Goal: Task Accomplishment & Management: Manage account settings

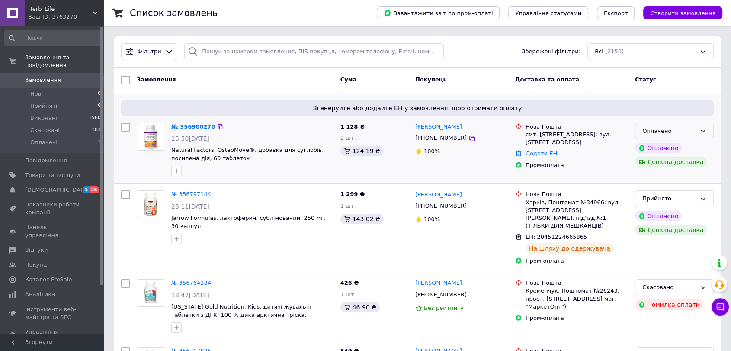
click at [694, 133] on div "Оплачено" at bounding box center [669, 131] width 54 height 9
click at [680, 150] on li "Прийнято" at bounding box center [674, 149] width 78 height 16
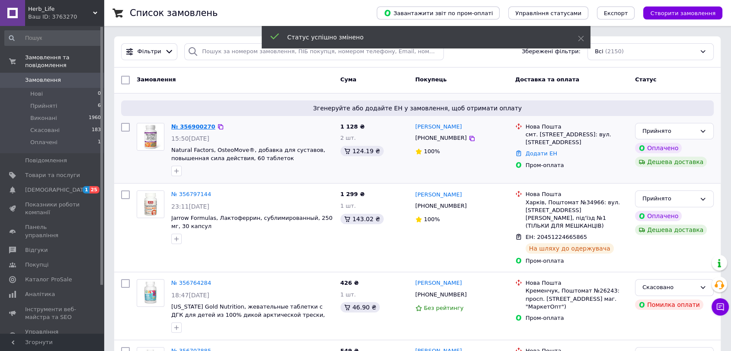
click at [189, 125] on link "№ 356900270" at bounding box center [193, 126] width 44 height 6
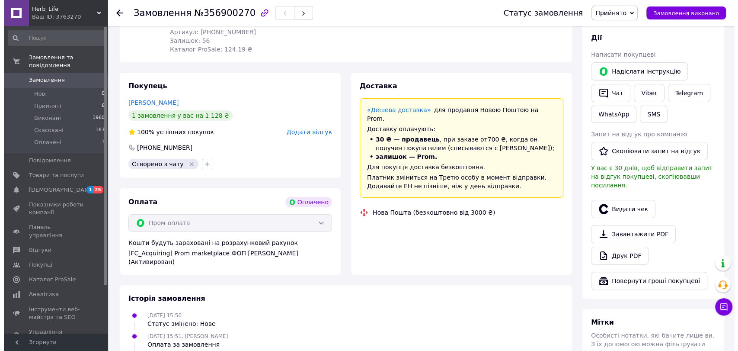
scroll to position [226, 0]
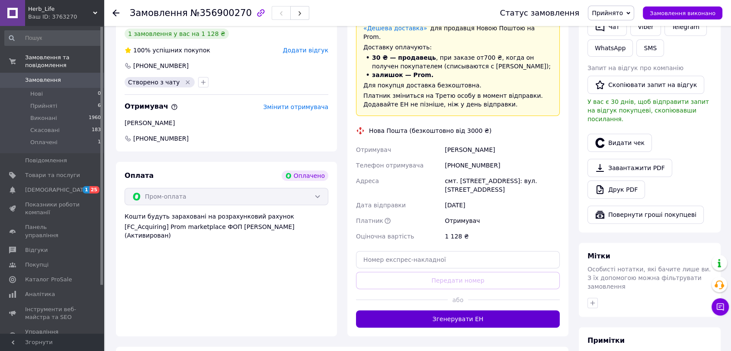
click at [453, 310] on button "Згенерувати ЕН" at bounding box center [458, 318] width 204 height 17
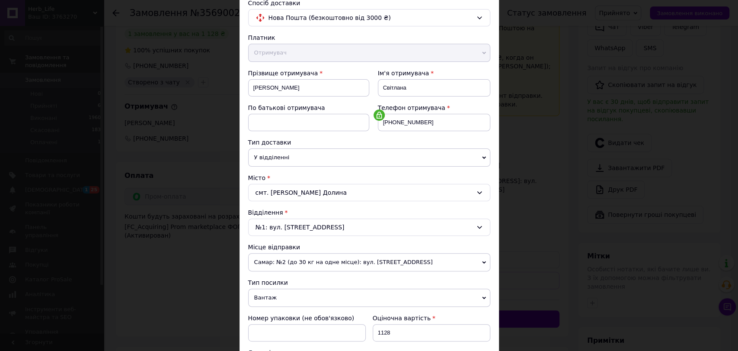
scroll to position [240, 0]
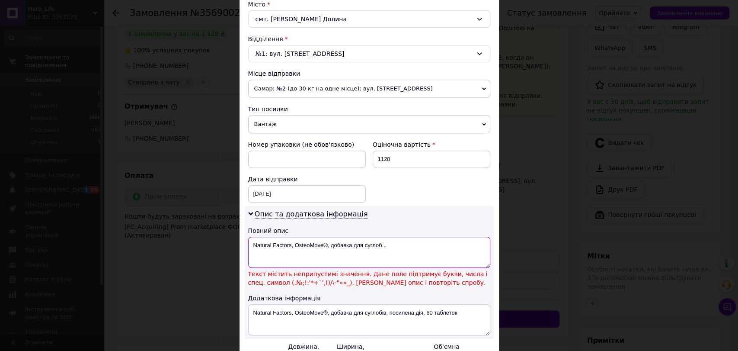
click at [325, 242] on textarea "Natural Factors, OsteoMove®, добавка для суглоб..." at bounding box center [369, 252] width 242 height 31
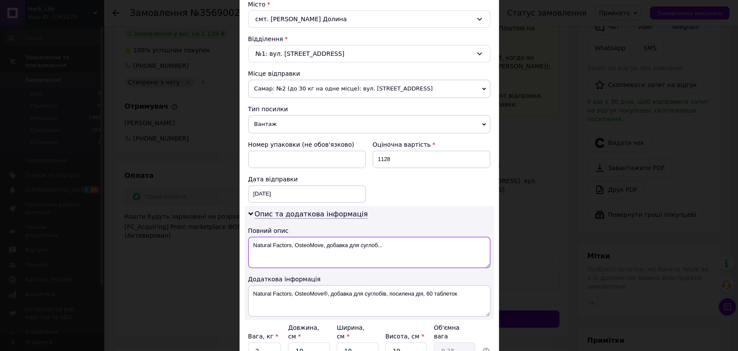
click at [388, 241] on textarea "Natural Factors, OsteoMove, добавка для суглоб..." at bounding box center [369, 252] width 242 height 31
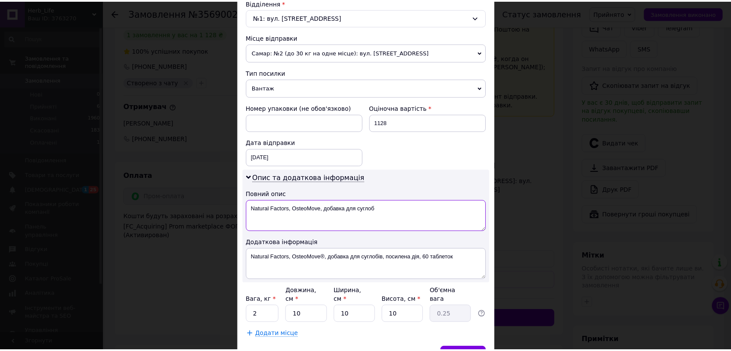
scroll to position [319, 0]
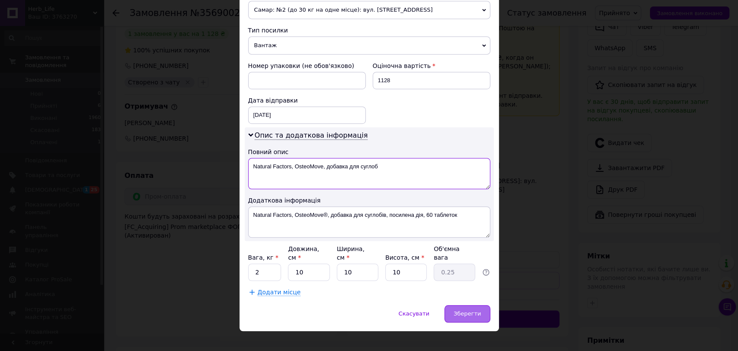
type textarea "Natural Factors, OsteoMove, добавка для суглоб"
click at [458, 310] on span "Зберегти" at bounding box center [467, 313] width 27 height 6
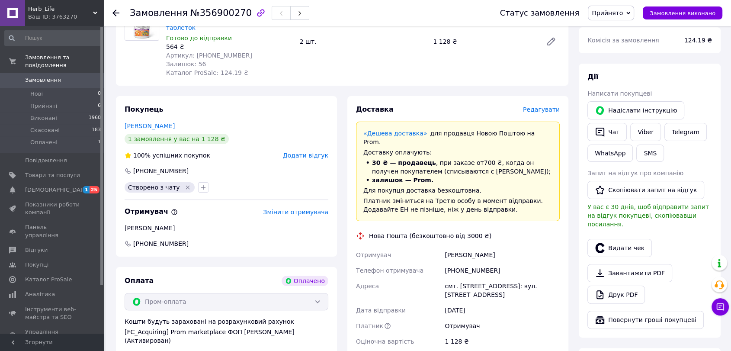
scroll to position [192, 0]
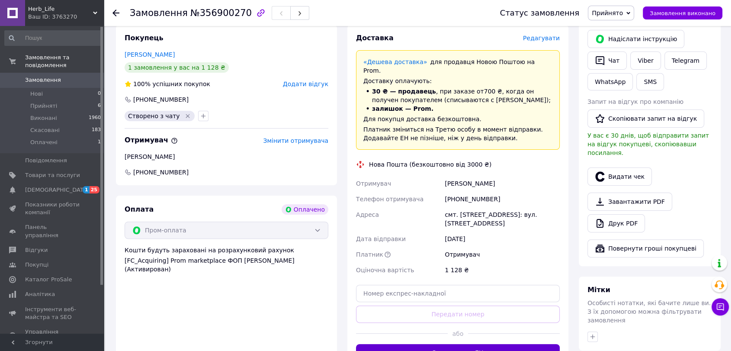
click at [477, 344] on button "Згенерувати ЕН" at bounding box center [458, 352] width 204 height 17
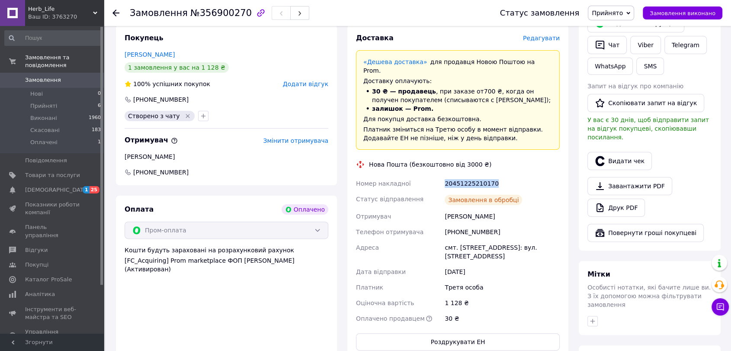
drag, startPoint x: 441, startPoint y: 165, endPoint x: 512, endPoint y: 164, distance: 70.9
click at [512, 176] on div "Номер накладної 20451225210170 Статус відправлення Замовлення в обробці Отримув…" at bounding box center [457, 251] width 207 height 151
copy div "Номер накладної 20451225210170"
click at [721, 298] on button "Чат з покупцем" at bounding box center [719, 306] width 17 height 17
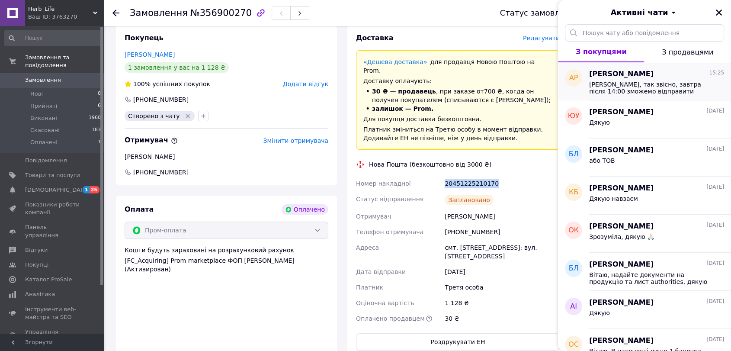
click at [633, 84] on span "Вітаємо, так звісно, завтра після 14:00 зможемо відправити" at bounding box center [650, 88] width 123 height 14
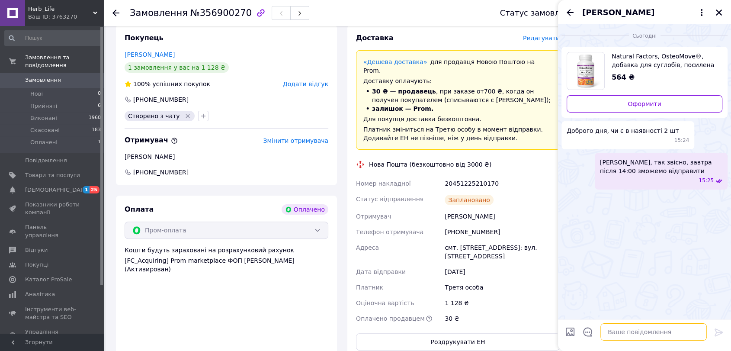
click at [626, 331] on textarea at bounding box center [653, 331] width 106 height 17
paste textarea "20451225210170"
type textarea "Дякуємо, замовлення прийнято ТТН 20451225210170, Гарного дня"
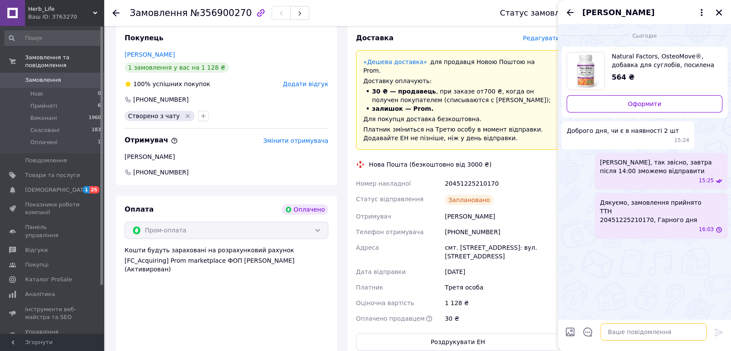
scroll to position [0, 0]
click at [43, 102] on span "Прийняті" at bounding box center [43, 106] width 27 height 8
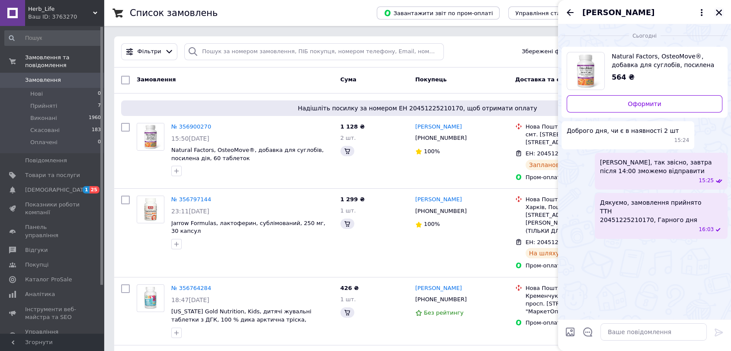
click at [726, 12] on div "[PERSON_NAME]" at bounding box center [644, 12] width 173 height 24
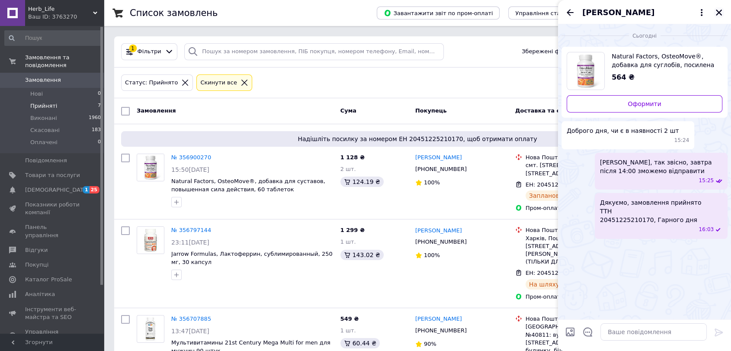
click at [718, 11] on icon "Закрити" at bounding box center [719, 13] width 8 height 8
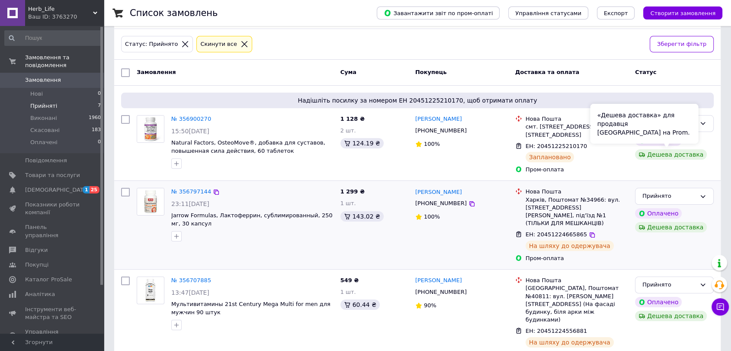
scroll to position [96, 0]
